Goal: Task Accomplishment & Management: Manage account settings

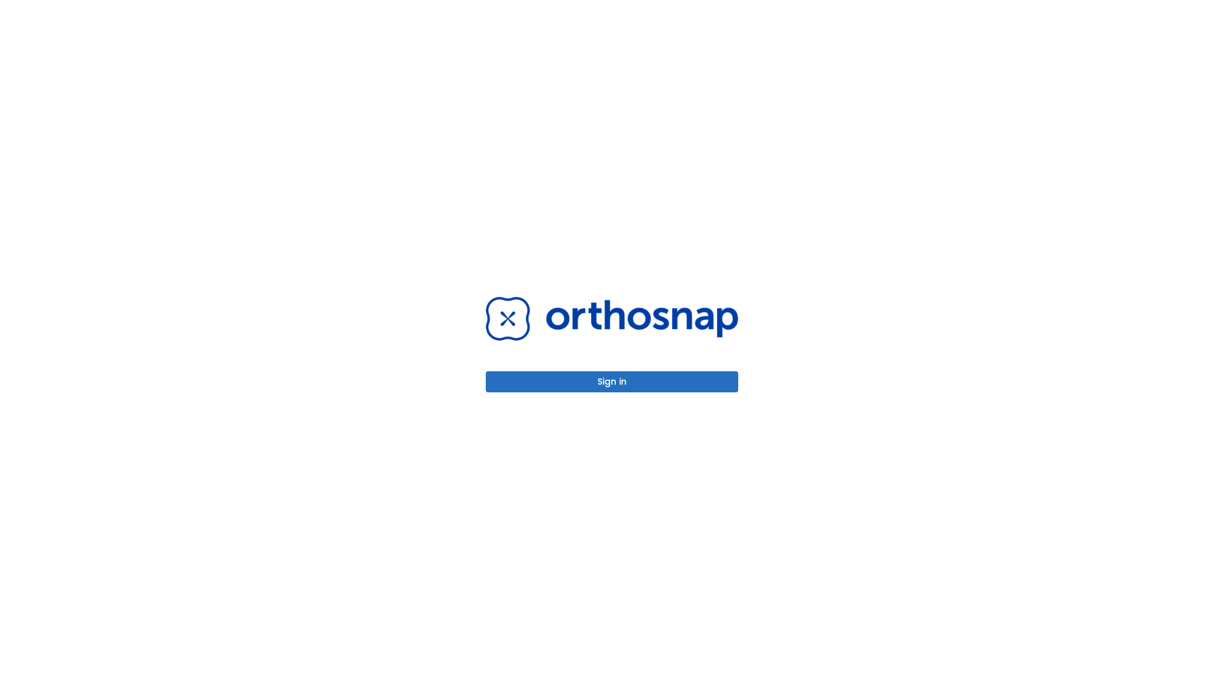
click at [612, 381] on button "Sign in" at bounding box center [612, 381] width 253 height 21
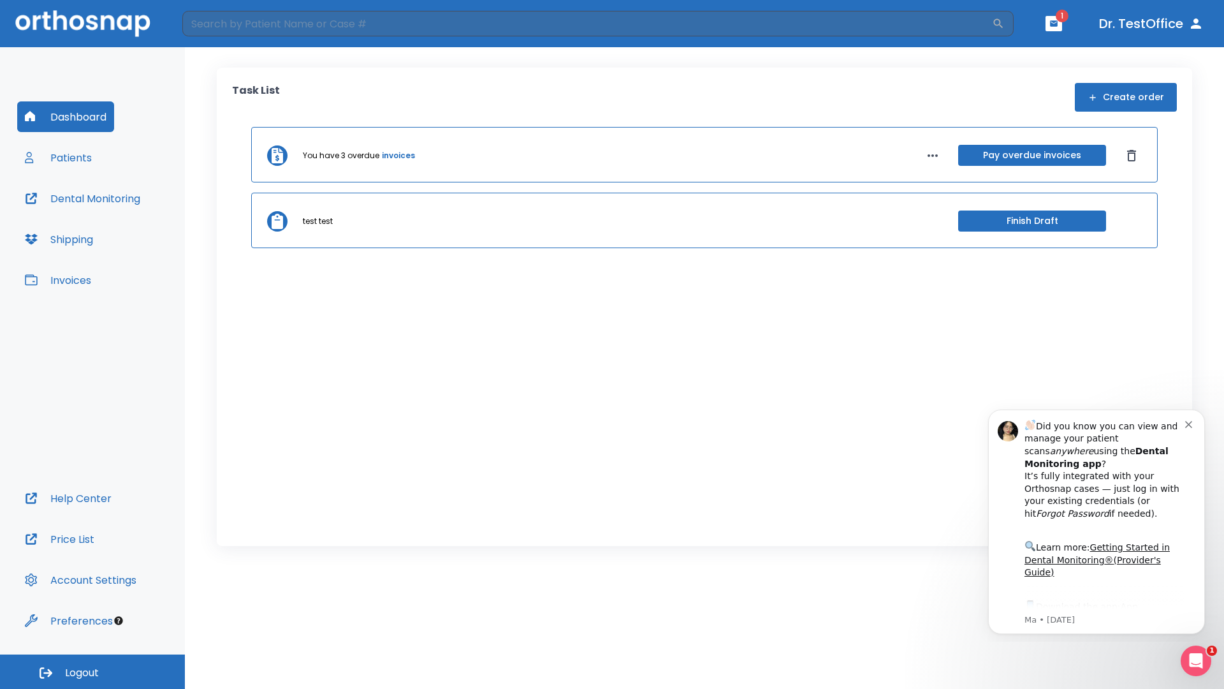
click at [92, 671] on span "Logout" at bounding box center [82, 673] width 34 height 14
